Goal: Transaction & Acquisition: Purchase product/service

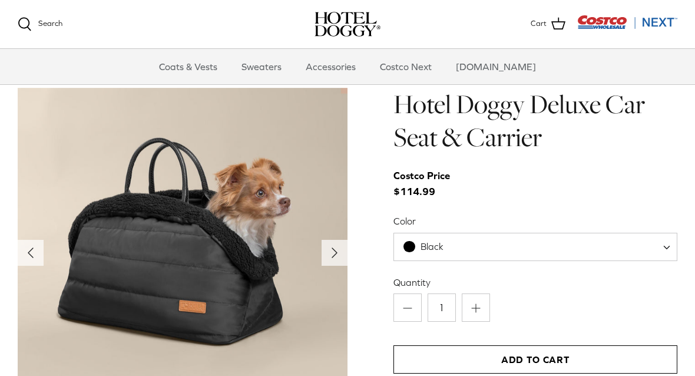
scroll to position [1133, 0]
click at [335, 250] on polyline "Next" at bounding box center [334, 252] width 5 height 9
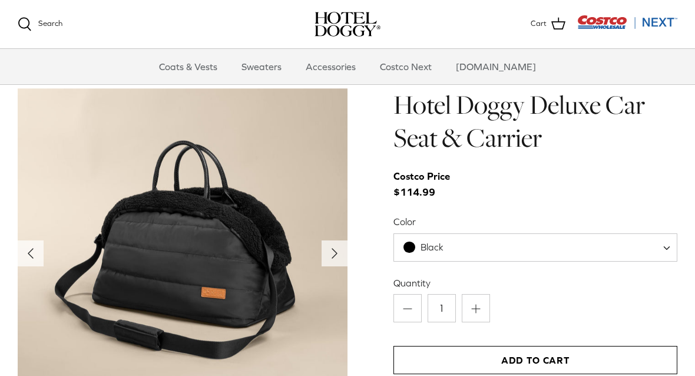
click at [327, 259] on icon "Right" at bounding box center [334, 253] width 19 height 19
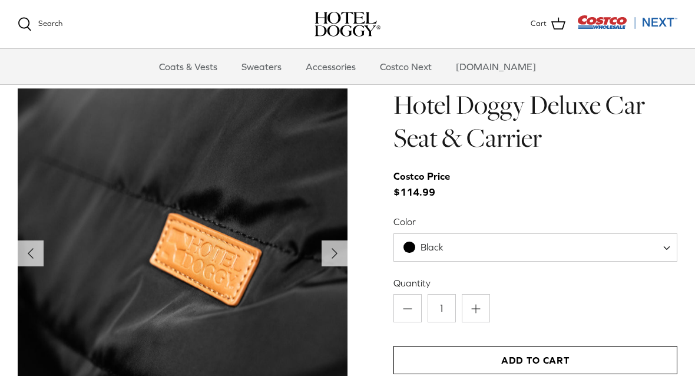
click at [332, 251] on polyline "Next" at bounding box center [334, 252] width 5 height 9
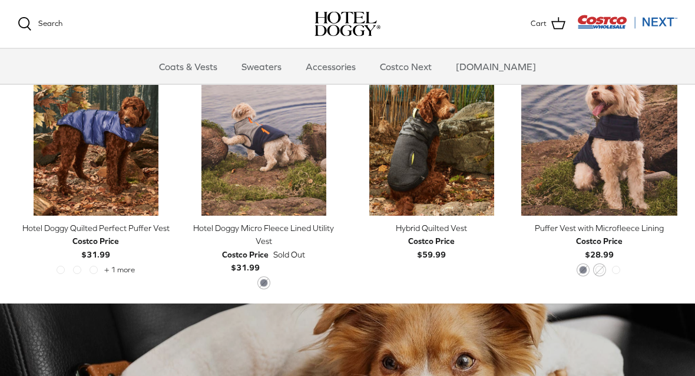
scroll to position [587, 0]
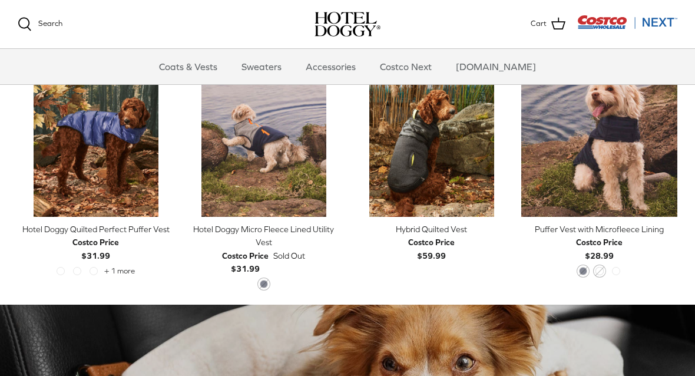
click at [609, 200] on link "Quick buy" at bounding box center [599, 199] width 144 height 24
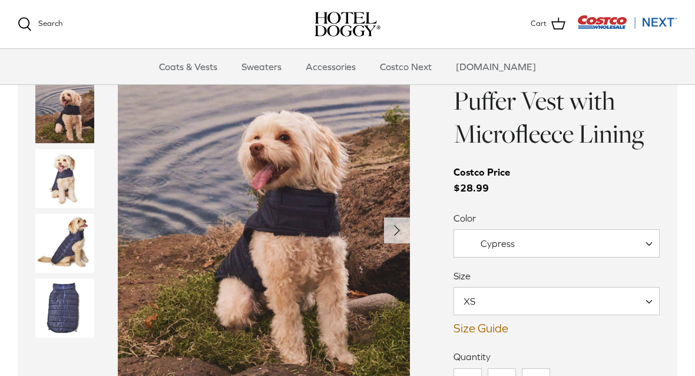
scroll to position [839, 0]
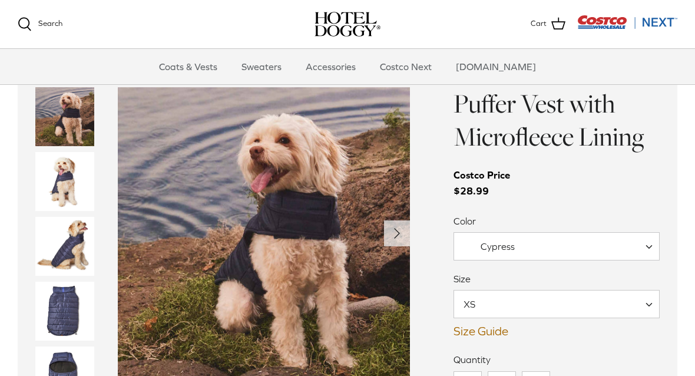
click at [650, 244] on span at bounding box center [653, 246] width 12 height 28
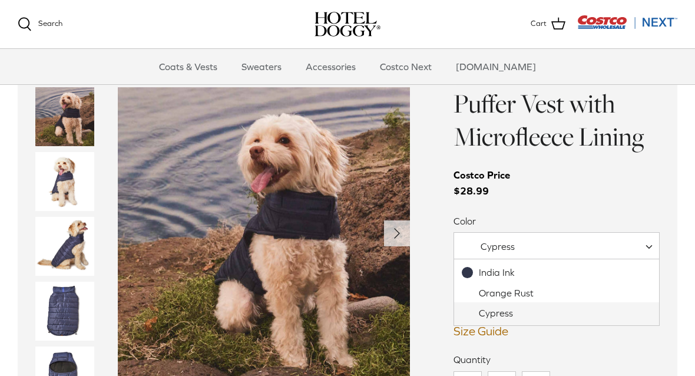
select select "Orange Rust"
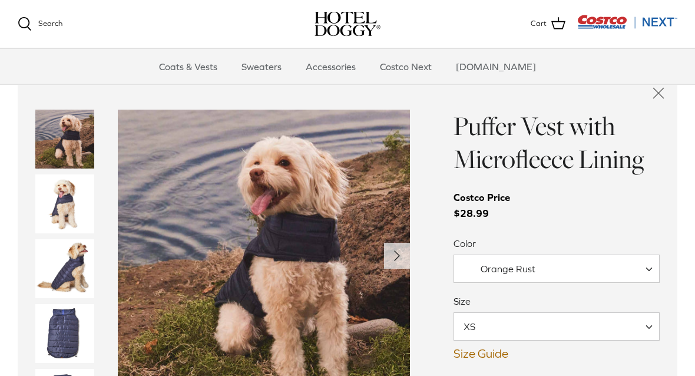
scroll to position [816, 0]
click at [647, 268] on span at bounding box center [653, 268] width 12 height 28
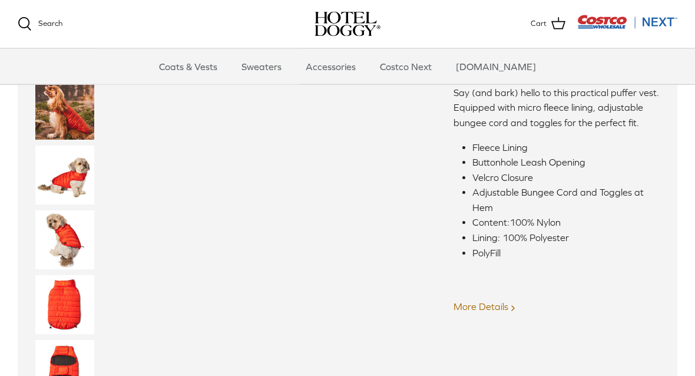
click at [68, 295] on img "Thumbnail Link" at bounding box center [64, 305] width 59 height 59
click at [65, 310] on img "Thumbnail Link" at bounding box center [64, 304] width 59 height 59
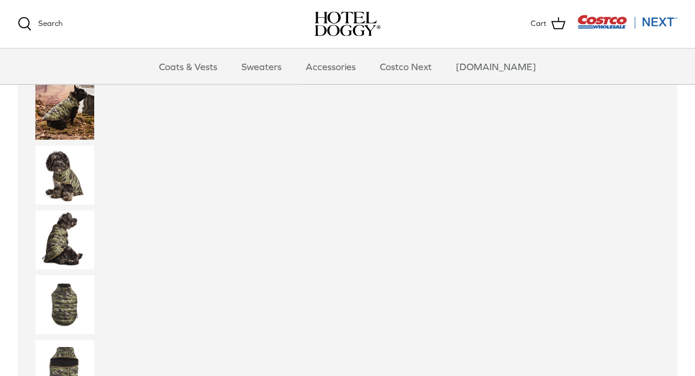
scroll to position [1589, 0]
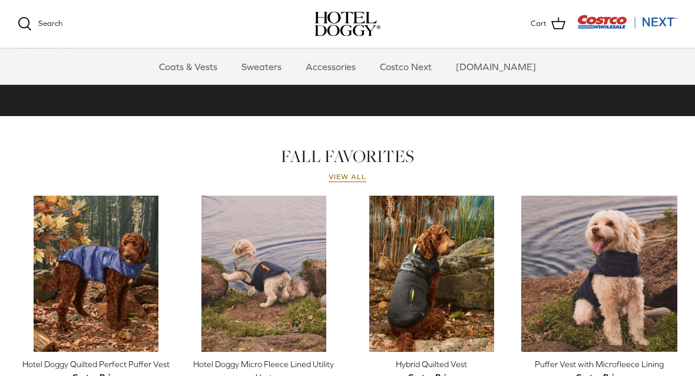
scroll to position [452, 0]
click at [352, 179] on link "View all" at bounding box center [348, 177] width 38 height 9
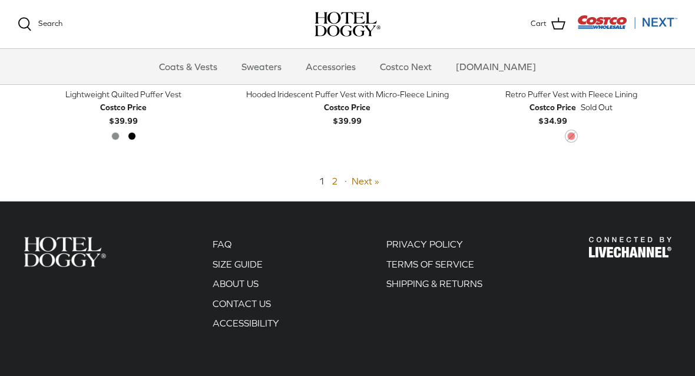
scroll to position [2643, 0]
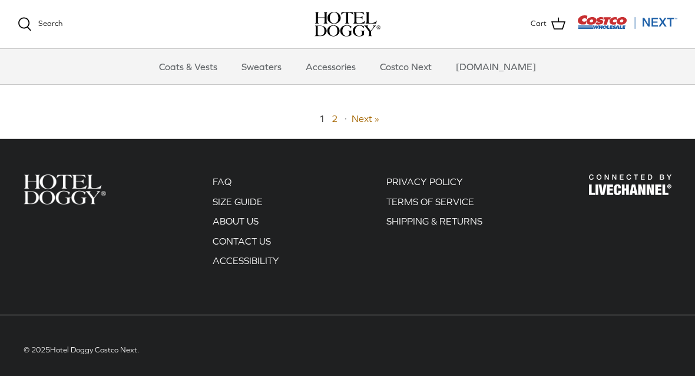
click at [365, 113] on link "Next »" at bounding box center [366, 118] width 28 height 11
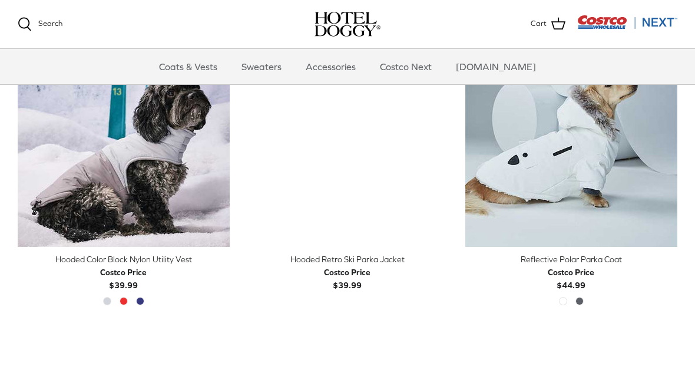
scroll to position [325, 0]
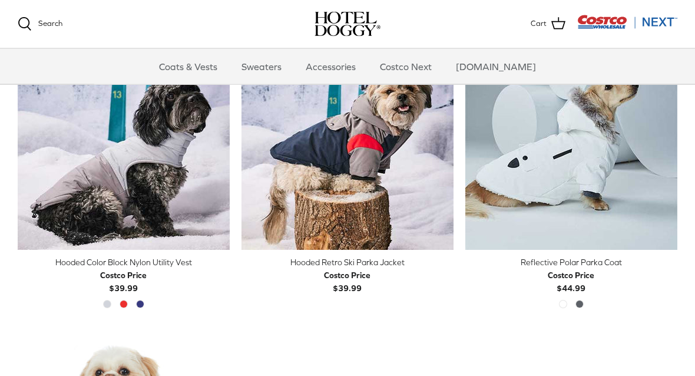
click at [347, 67] on link "Accessories" at bounding box center [330, 66] width 71 height 35
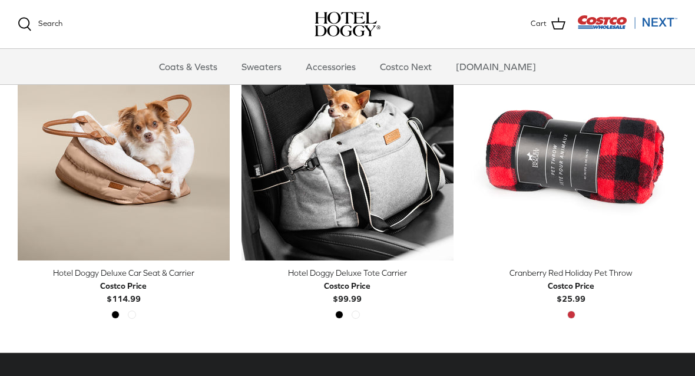
scroll to position [318, 0]
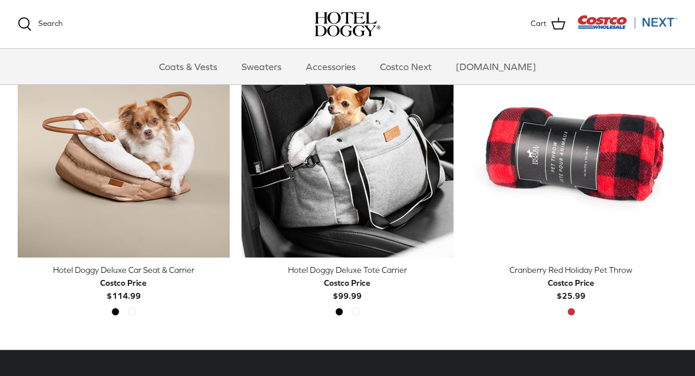
click at [68, 135] on img "Hotel Doggy Deluxe Car Seat & Carrier" at bounding box center [124, 151] width 212 height 212
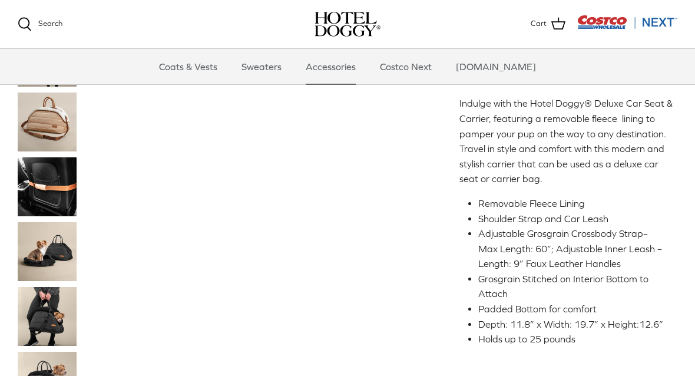
scroll to position [289, 0]
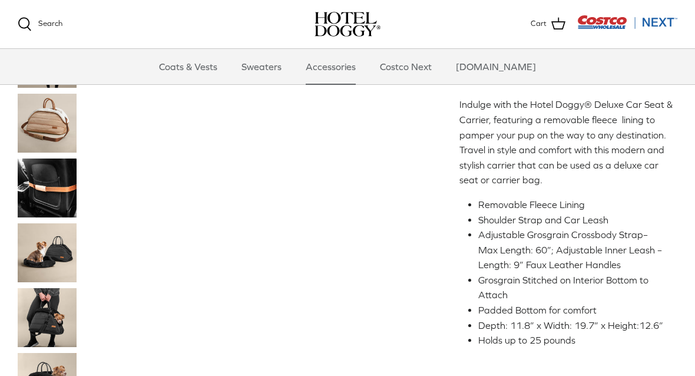
click at [45, 198] on img "Thumbnail Link" at bounding box center [47, 187] width 59 height 59
click at [37, 185] on img "Thumbnail Link" at bounding box center [47, 187] width 59 height 59
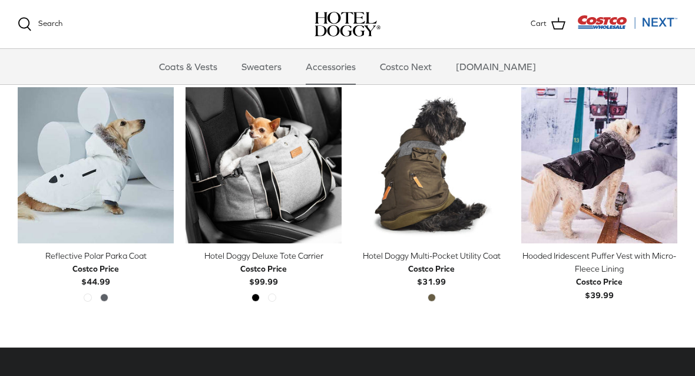
scroll to position [853, 0]
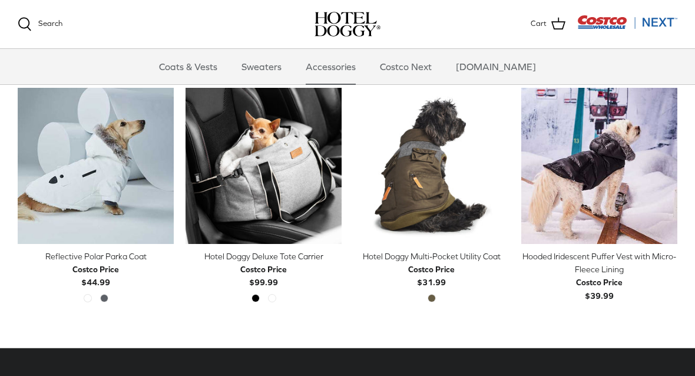
click at [103, 158] on img "Reflective Polar Parka Coat" at bounding box center [96, 166] width 156 height 156
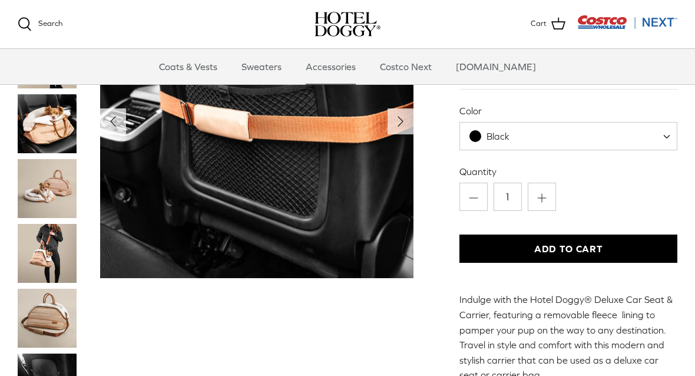
scroll to position [56, 0]
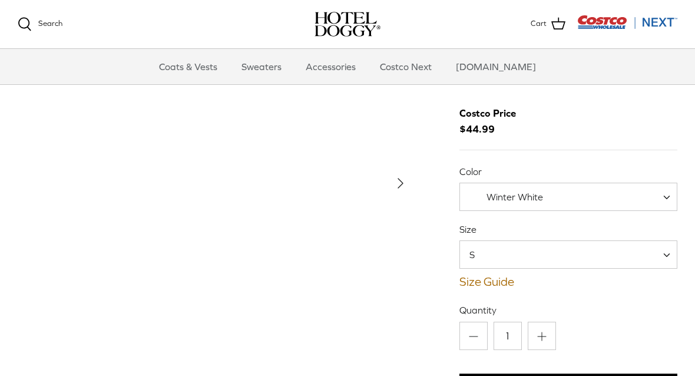
scroll to position [34, 0]
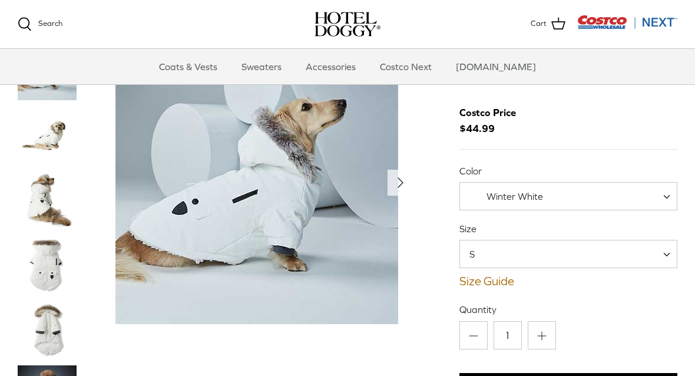
click at [667, 250] on span at bounding box center [671, 254] width 12 height 28
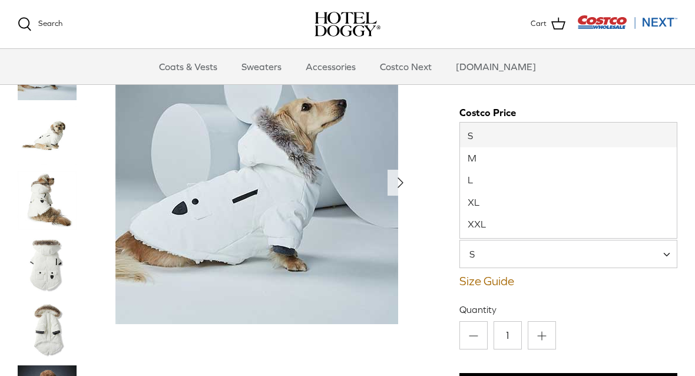
click at [610, 286] on link "Size Guide" at bounding box center [568, 281] width 218 height 14
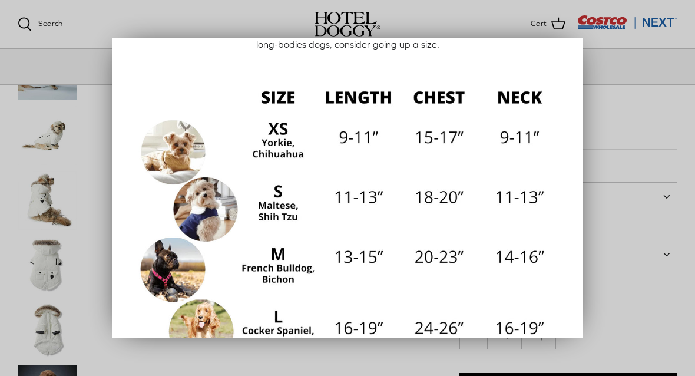
scroll to position [105, 0]
click at [54, 83] on div at bounding box center [347, 188] width 695 height 376
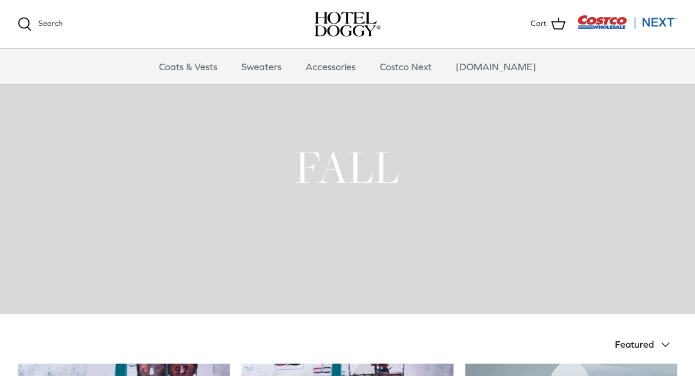
scroll to position [326, 0]
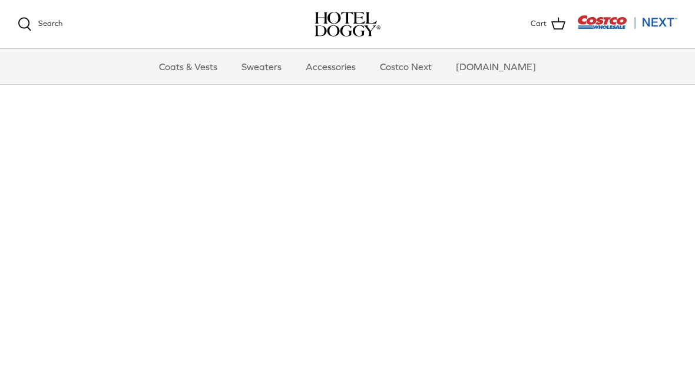
scroll to position [452, 0]
